Goal: Task Accomplishment & Management: Use online tool/utility

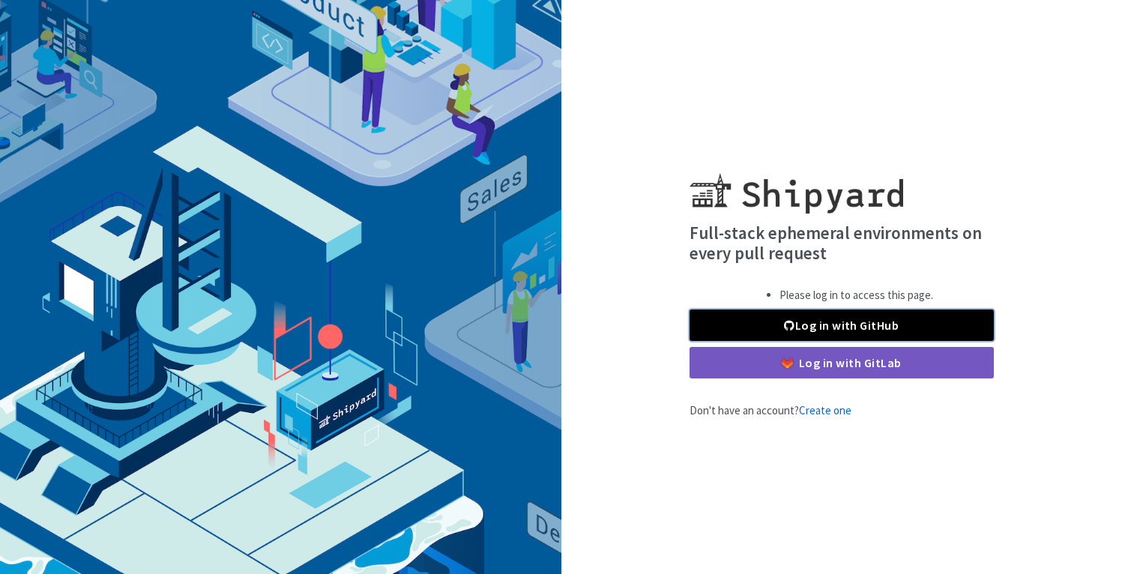
click at [796, 328] on link "Log in with GitHub" at bounding box center [841, 324] width 304 height 31
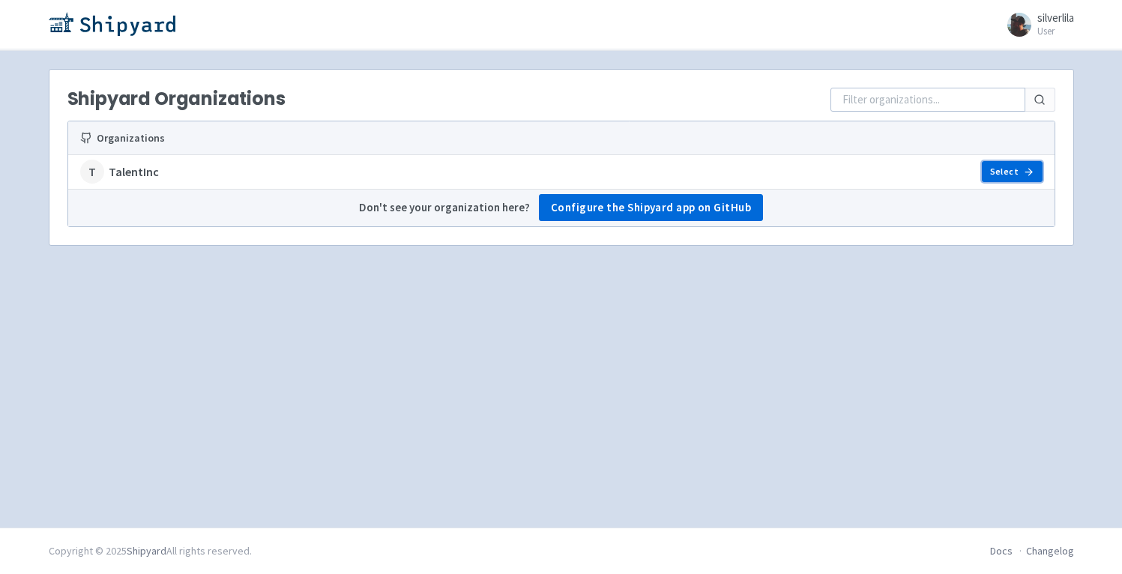
click at [1014, 170] on link "Select" at bounding box center [1011, 171] width 60 height 21
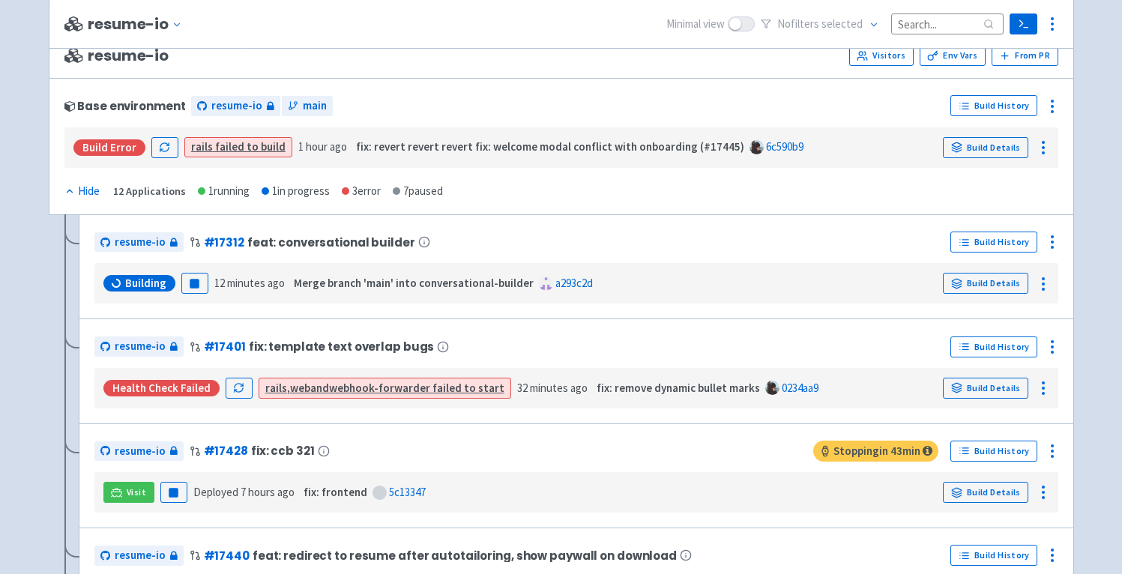
scroll to position [2780, 0]
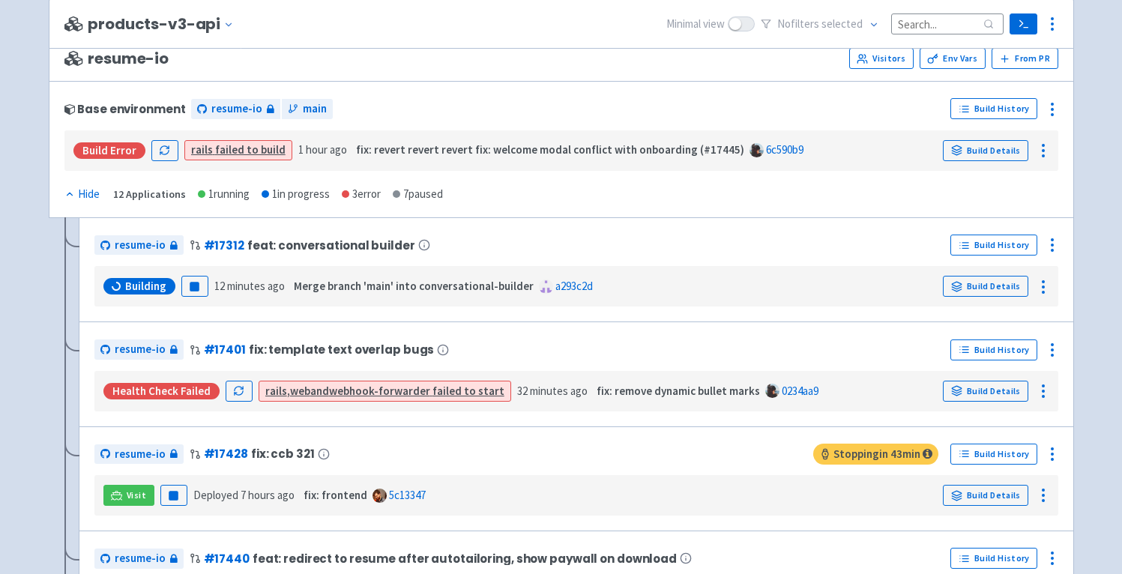
click at [386, 398] on strong "webhook-forwarder" at bounding box center [379, 391] width 101 height 14
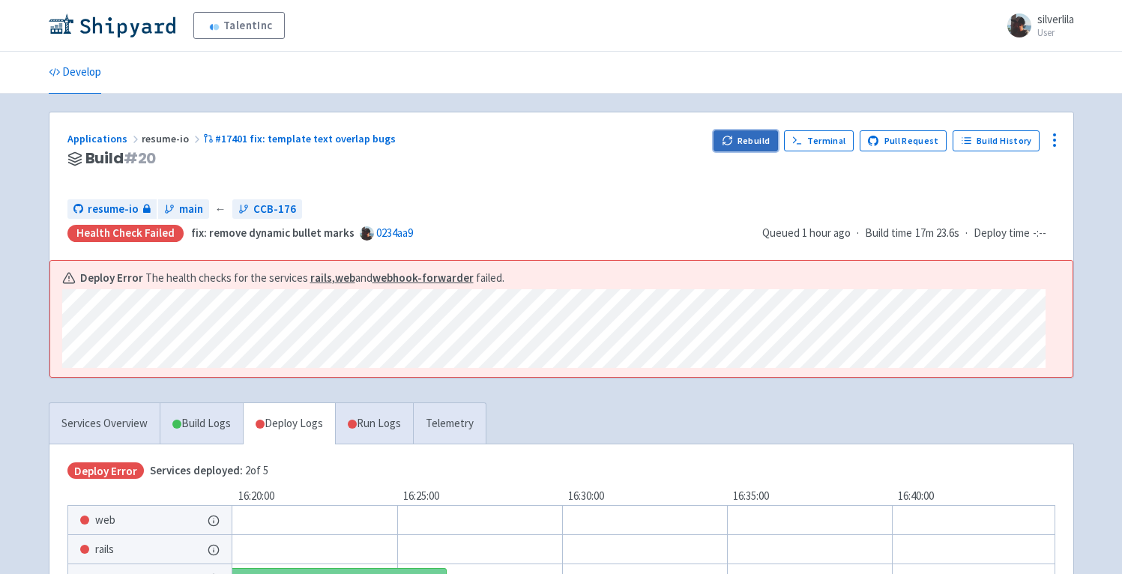
click at [751, 141] on button "Rebuild" at bounding box center [745, 140] width 64 height 21
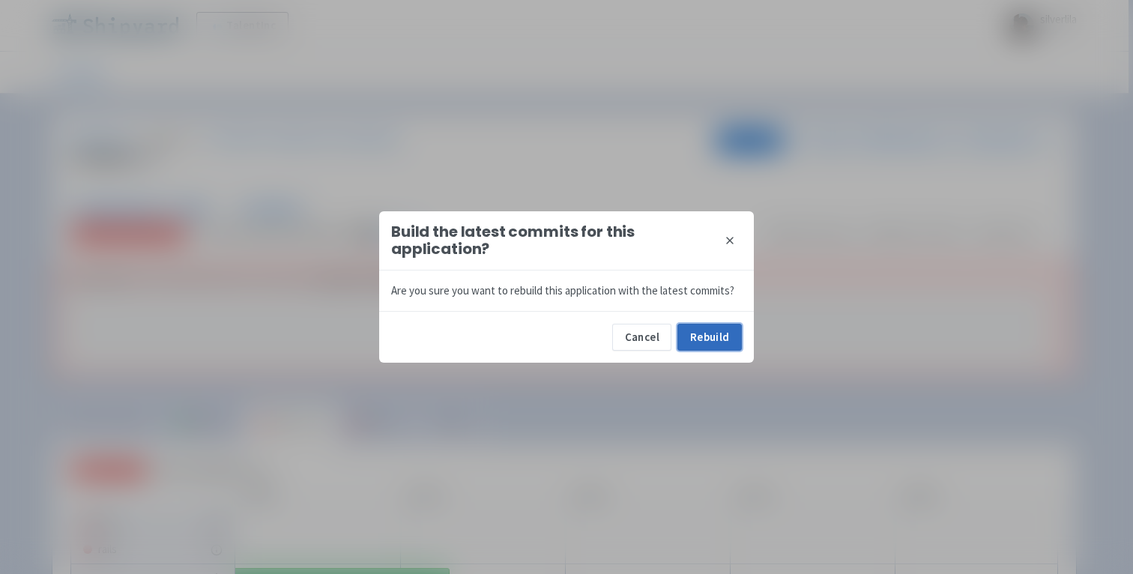
click at [730, 341] on button "Rebuild" at bounding box center [709, 337] width 64 height 27
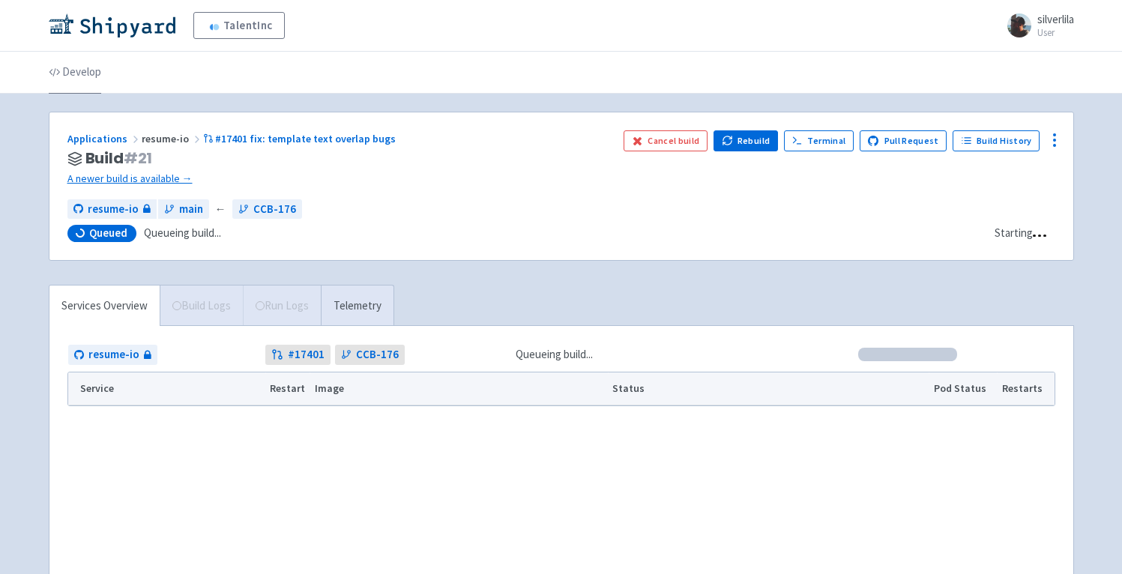
click at [92, 64] on link "Develop" at bounding box center [75, 73] width 52 height 42
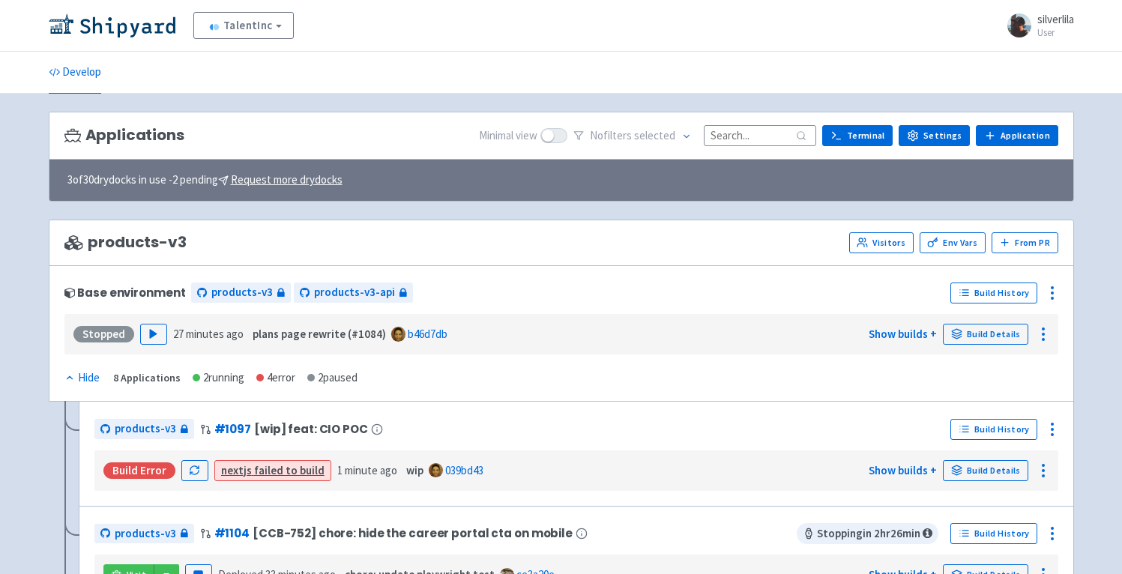
click at [659, 136] on span "selected" at bounding box center [654, 135] width 41 height 14
click at [608, 134] on span "No filter s selected" at bounding box center [632, 135] width 85 height 17
click at [675, 138] on span "selected" at bounding box center [654, 135] width 41 height 14
click at [692, 136] on icon at bounding box center [686, 136] width 10 height 10
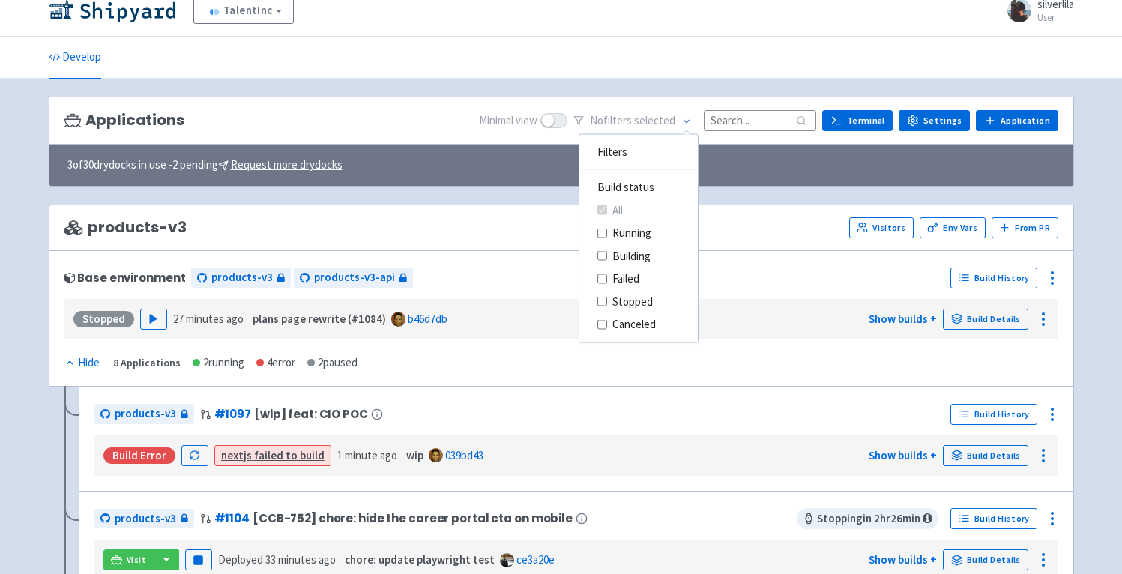
scroll to position [16, 0]
click at [762, 168] on div "3 of 30 drydocks in use - 2 pending Request more drydocks" at bounding box center [560, 164] width 1023 height 42
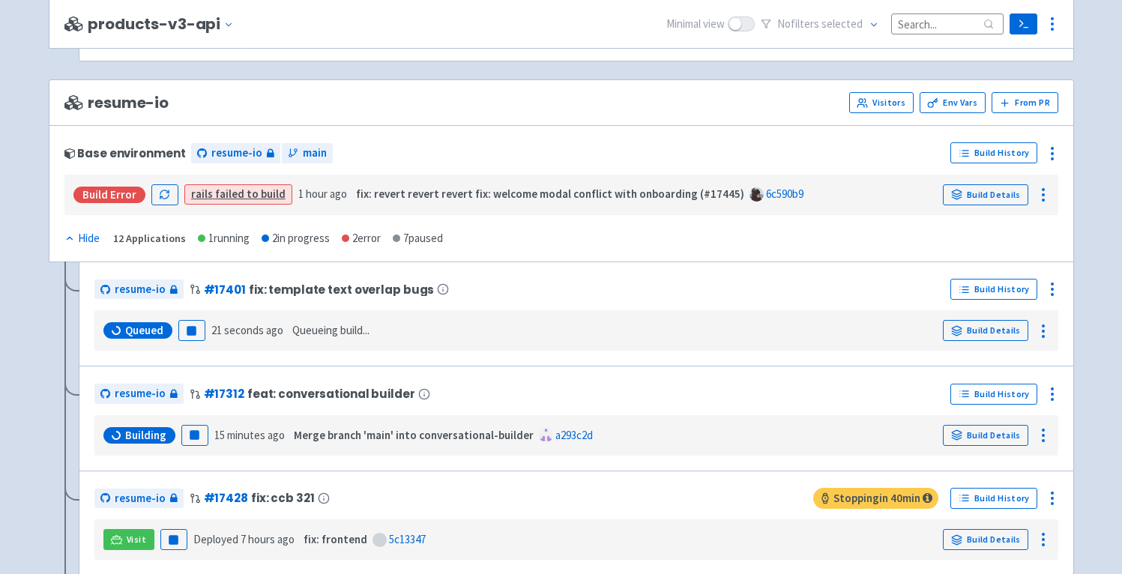
scroll to position [2741, 0]
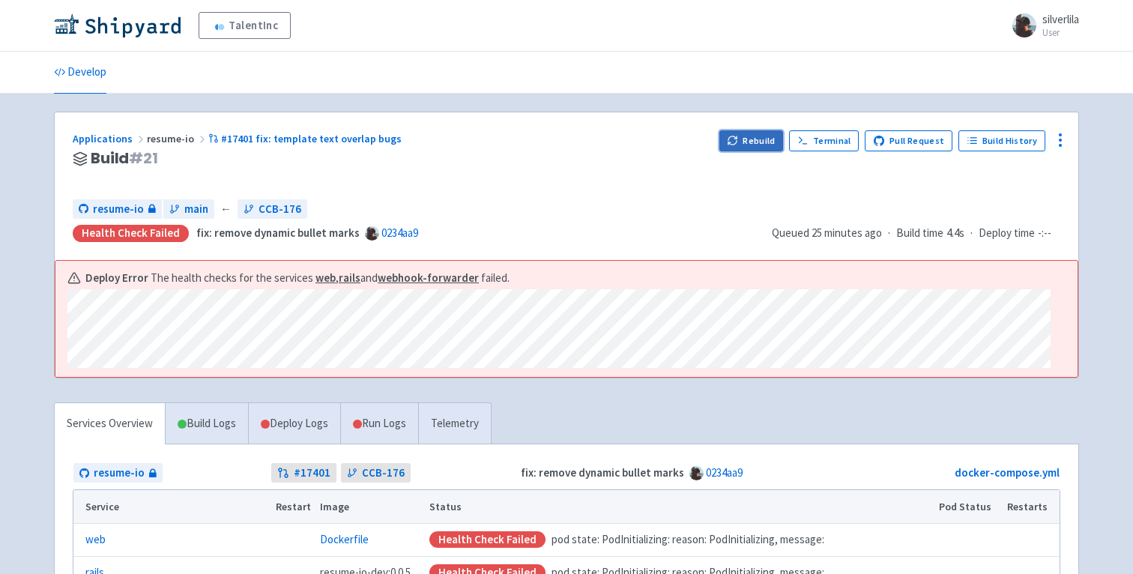
click at [767, 143] on button "Rebuild" at bounding box center [751, 140] width 64 height 21
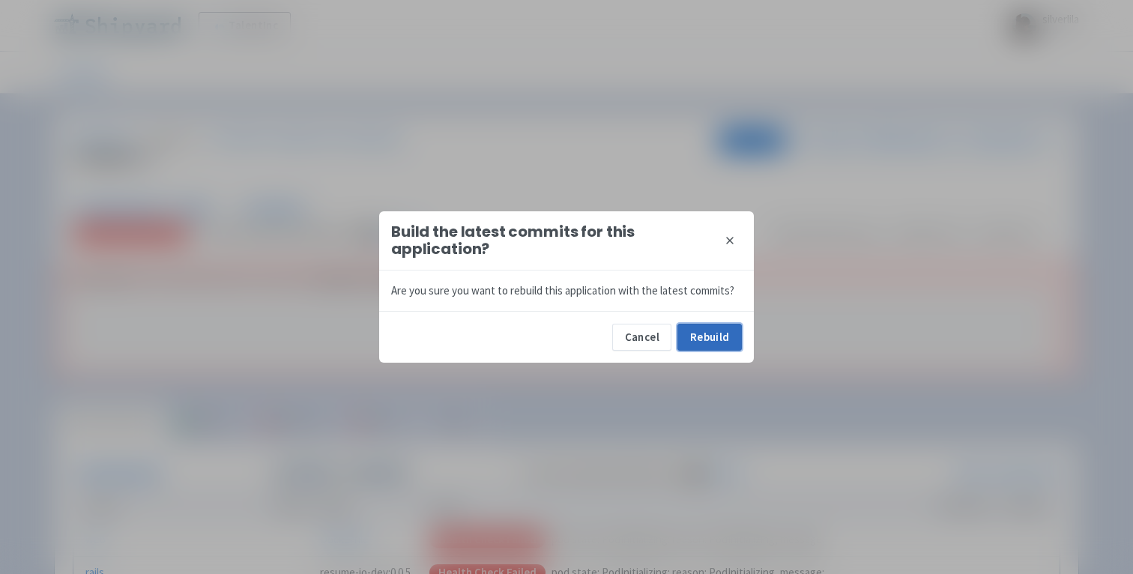
click at [716, 339] on button "Rebuild" at bounding box center [709, 337] width 64 height 27
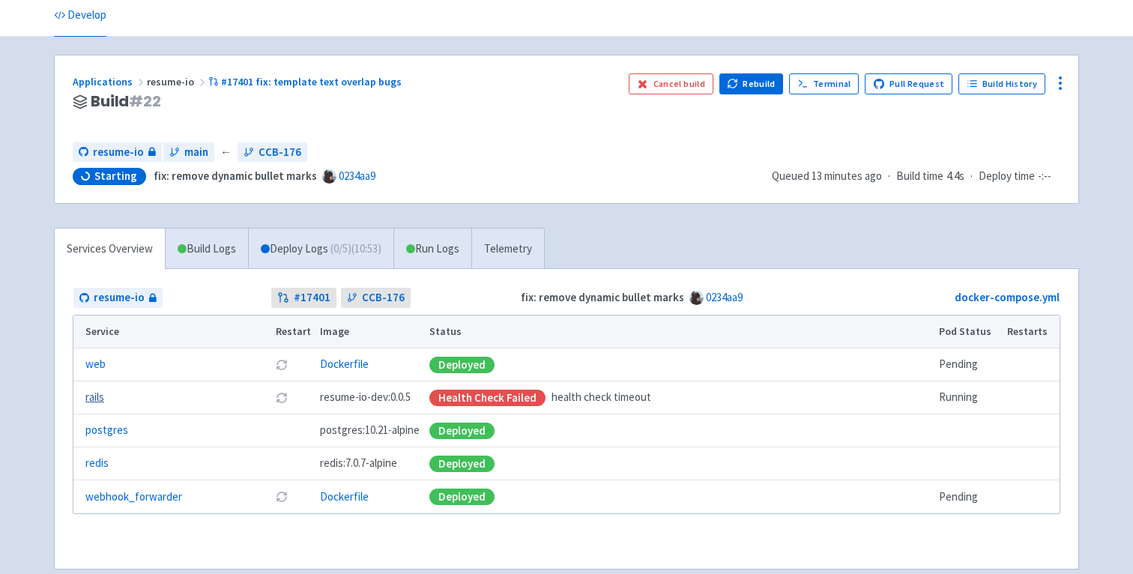
scroll to position [58, 0]
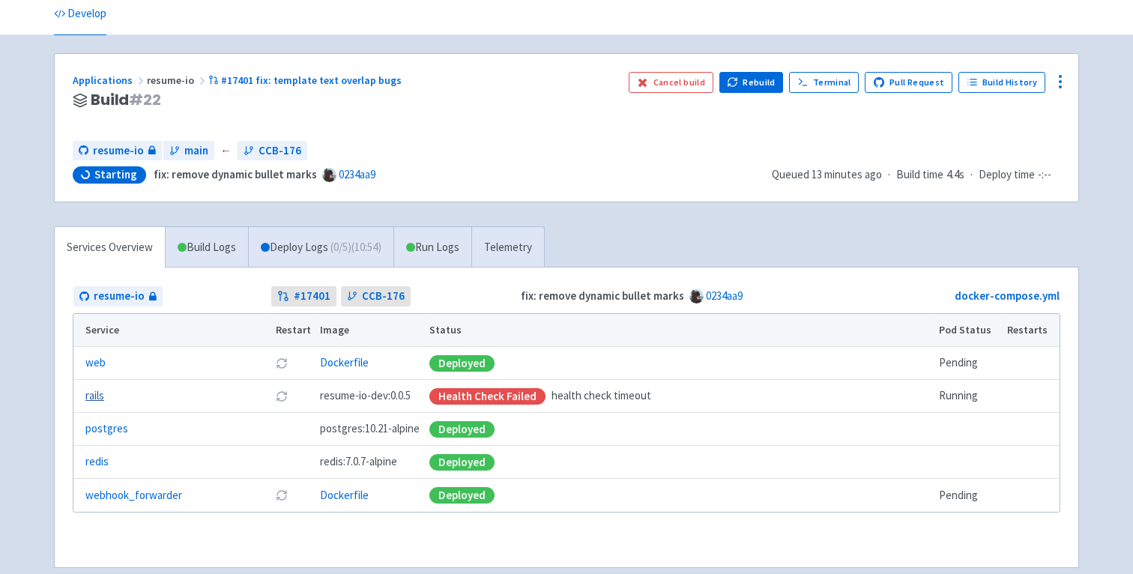
click at [97, 399] on link "rails" at bounding box center [94, 395] width 19 height 17
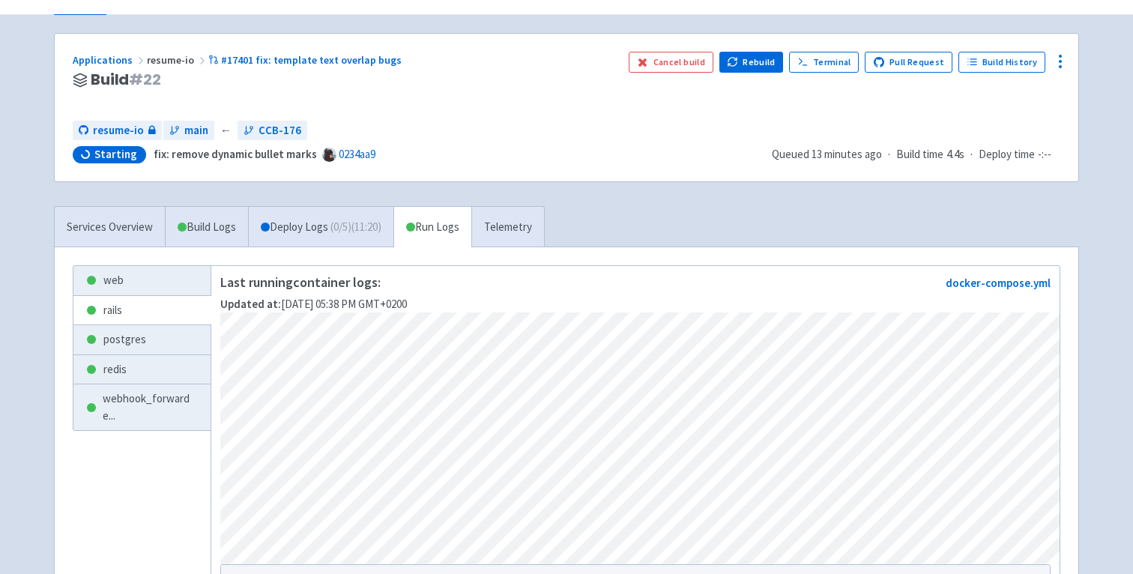
scroll to position [82, 0]
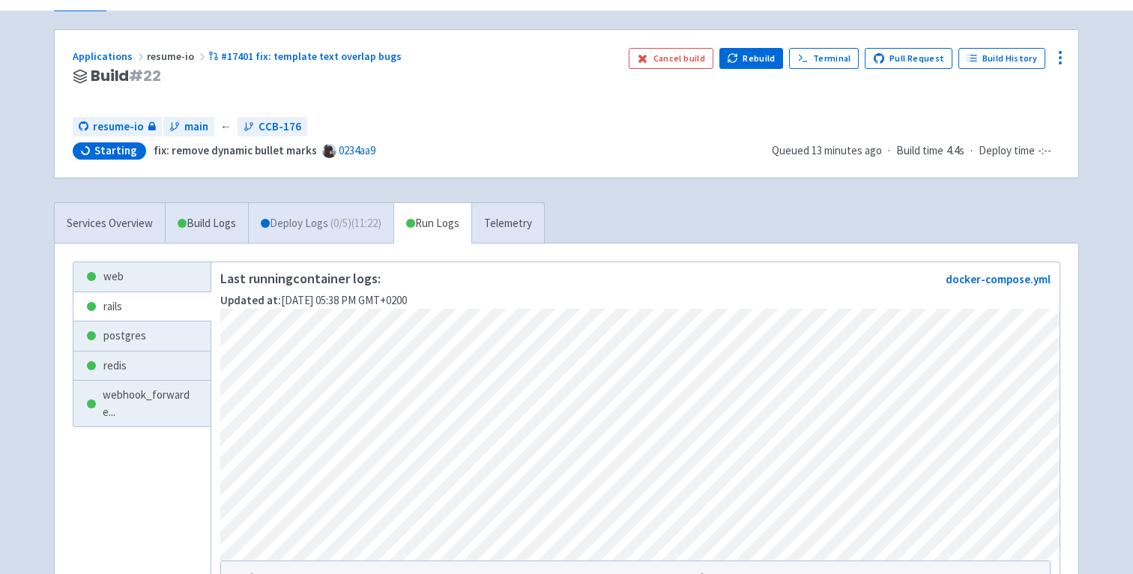
click at [353, 229] on span "( 0 / 5 ) (11:22)" at bounding box center [355, 223] width 51 height 17
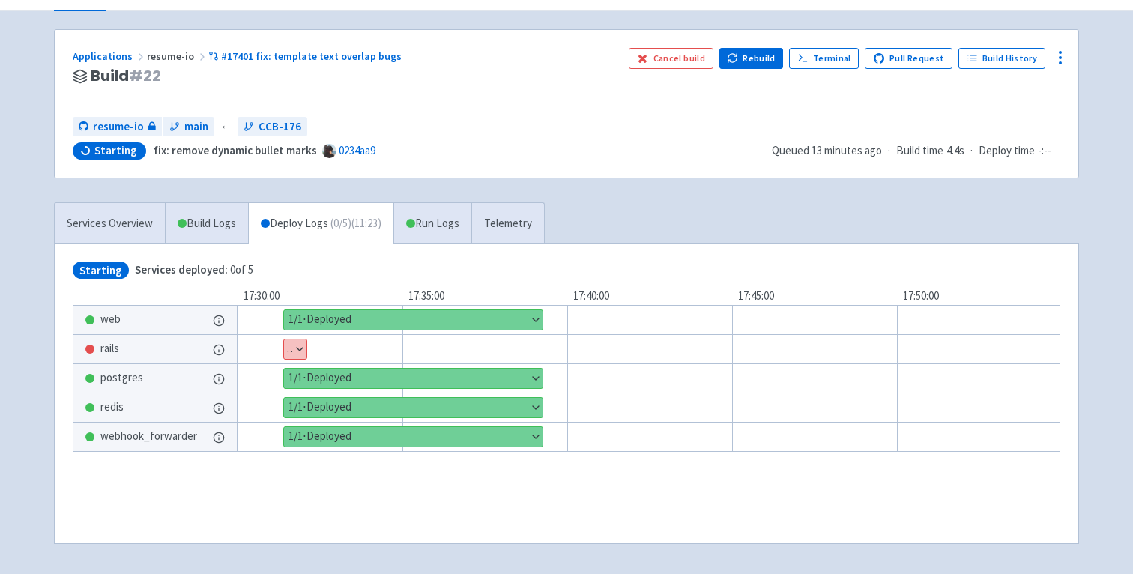
click at [298, 348] on button "Show details" at bounding box center [295, 348] width 22 height 19
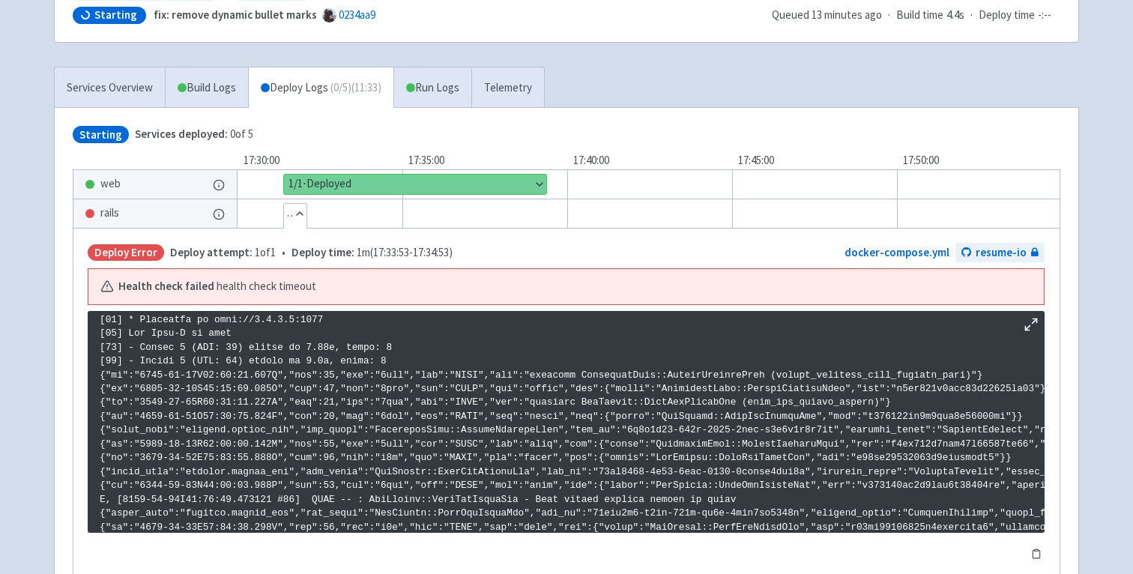
scroll to position [891, 0]
click at [130, 91] on link "Services Overview" at bounding box center [110, 87] width 110 height 41
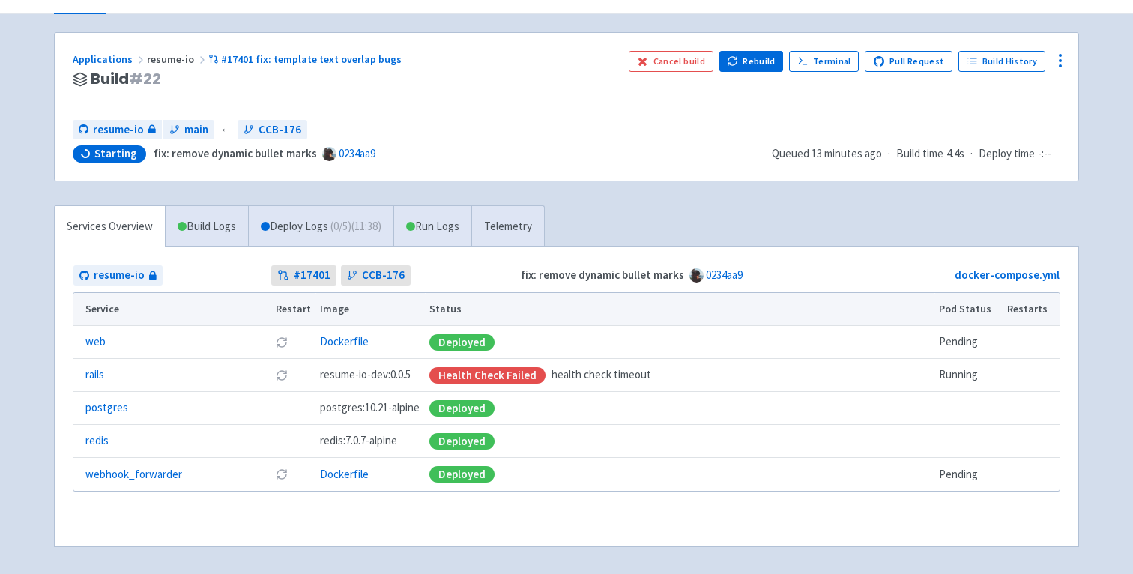
scroll to position [57, 0]
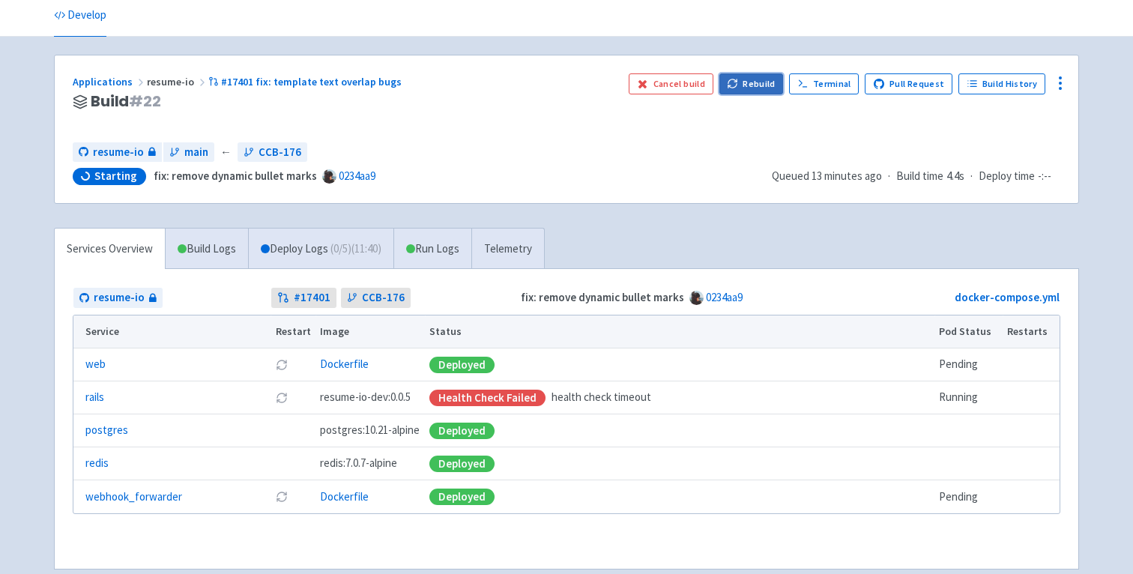
click at [766, 89] on button "Rebuild" at bounding box center [751, 83] width 64 height 21
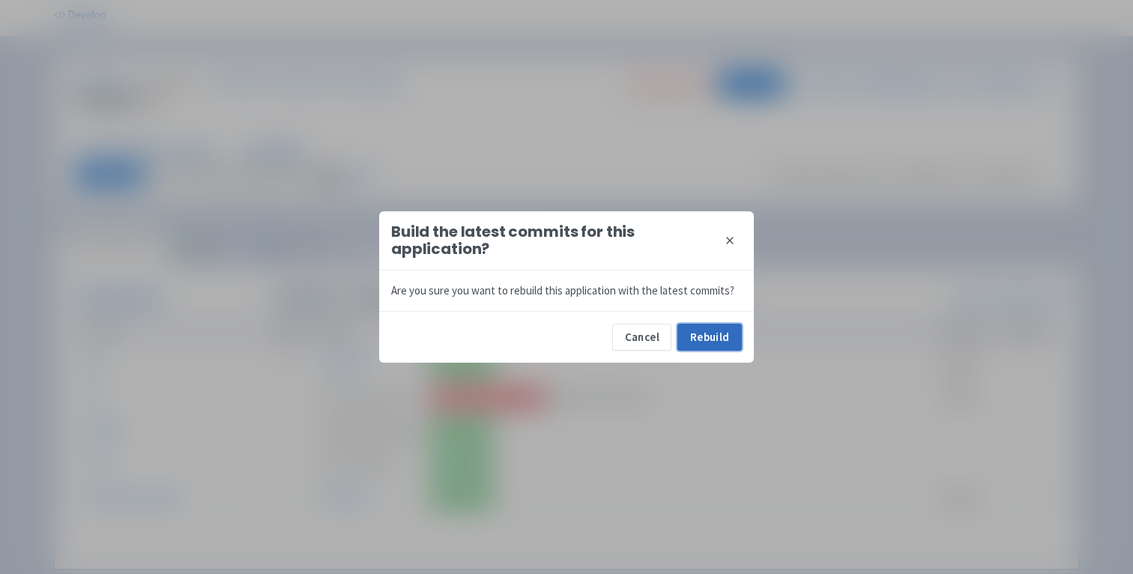
click at [718, 345] on button "Rebuild" at bounding box center [709, 337] width 64 height 27
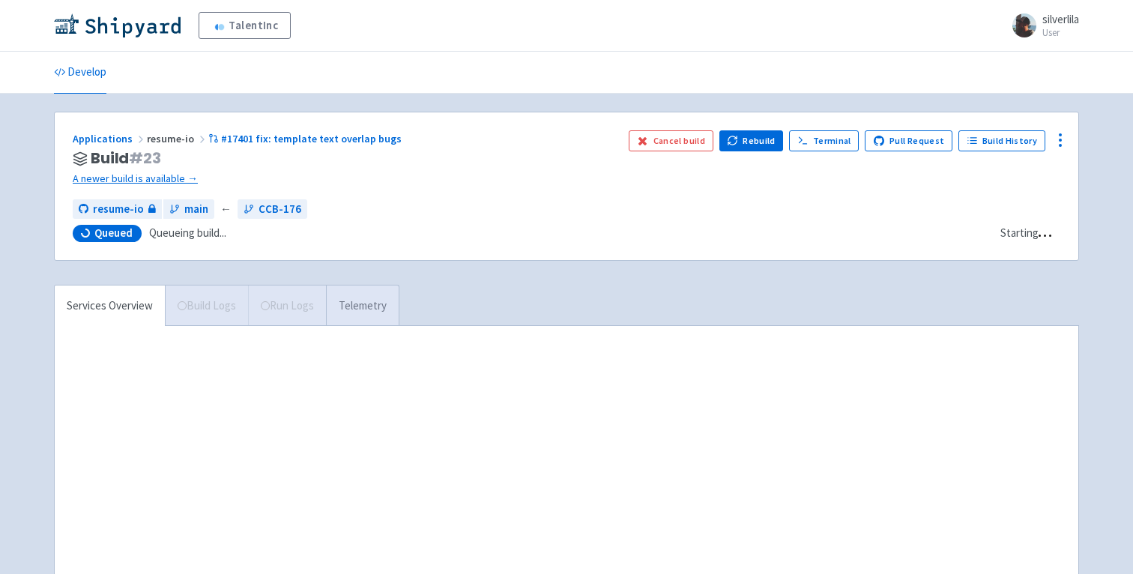
click at [372, 310] on link "Telemetry" at bounding box center [362, 305] width 73 height 41
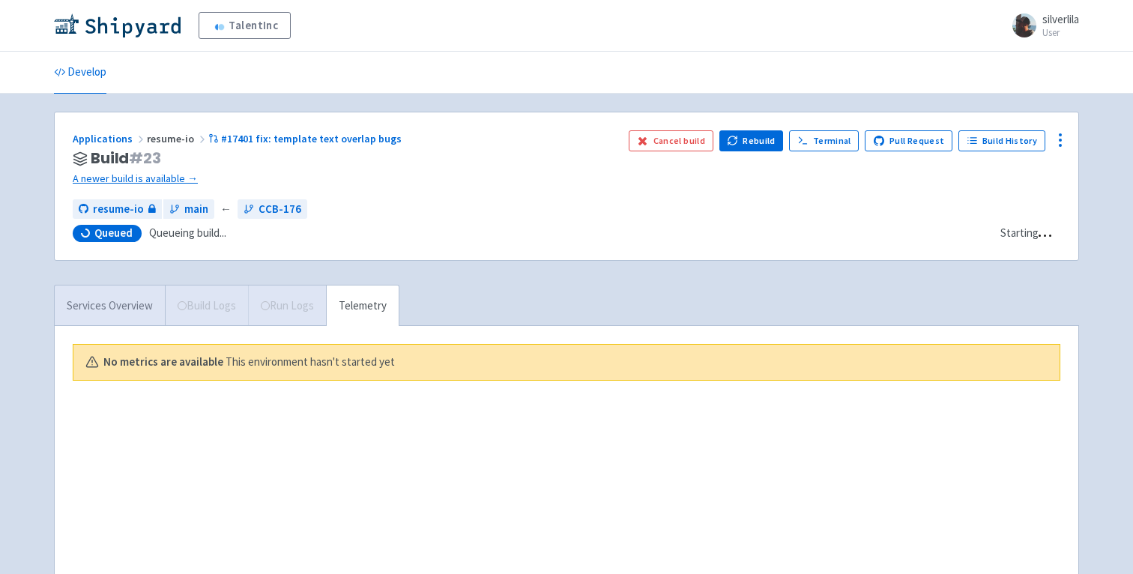
click at [104, 298] on link "Services Overview" at bounding box center [110, 305] width 110 height 41
